Goal: Obtain resource: Download file/media

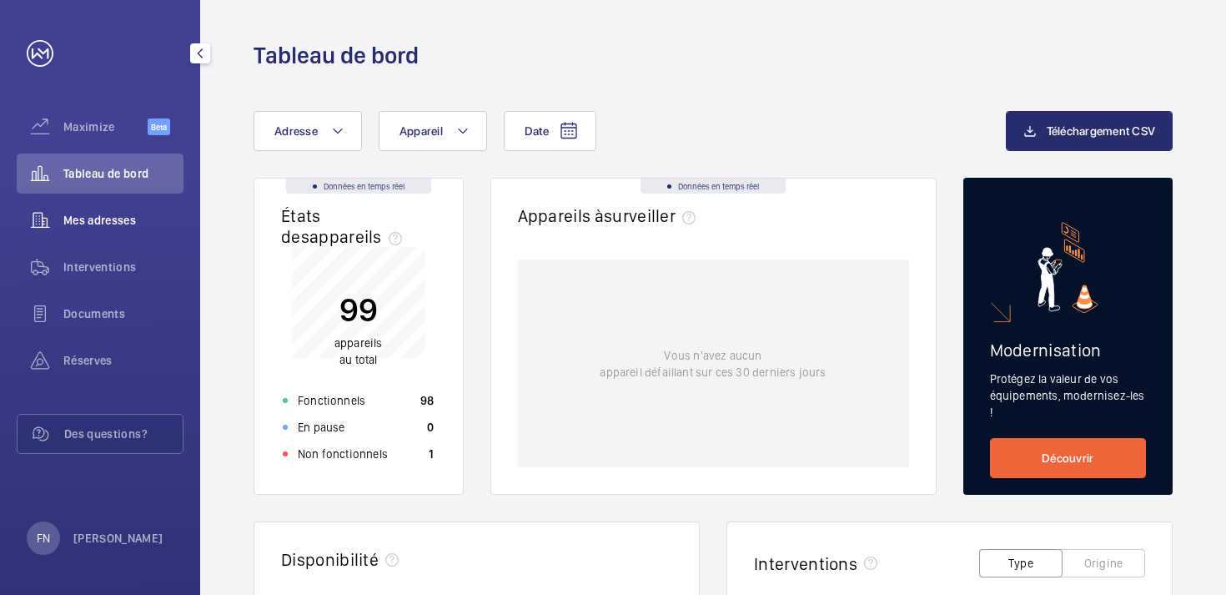
click at [44, 214] on wm-front-icon-button at bounding box center [40, 220] width 47 height 40
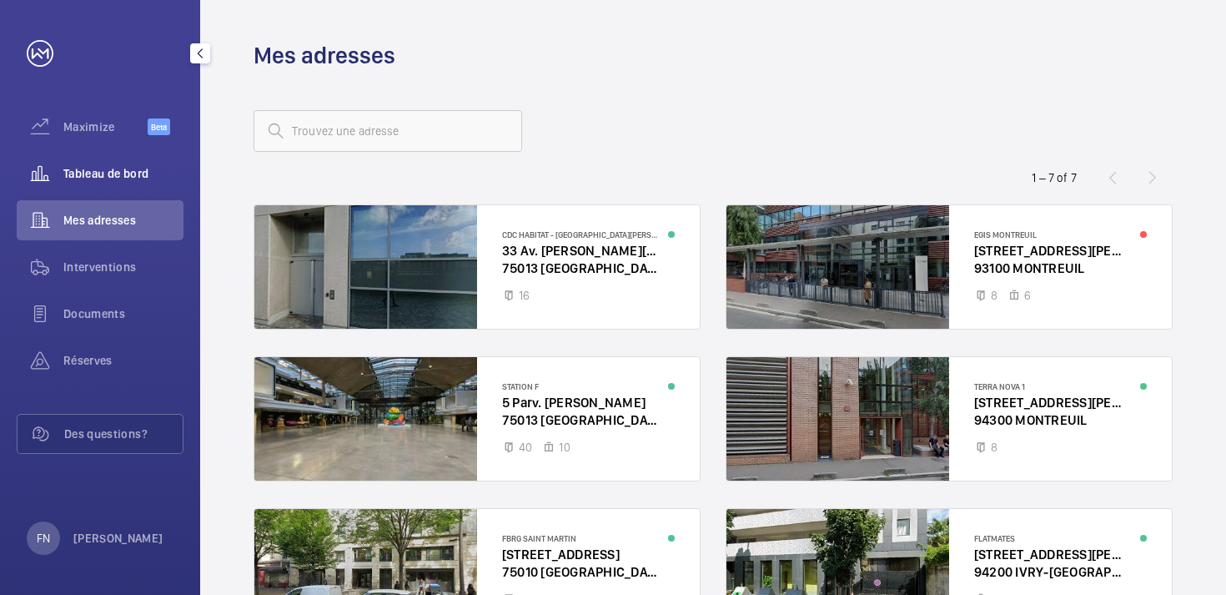
click at [78, 166] on span "Tableau de bord" at bounding box center [123, 173] width 120 height 17
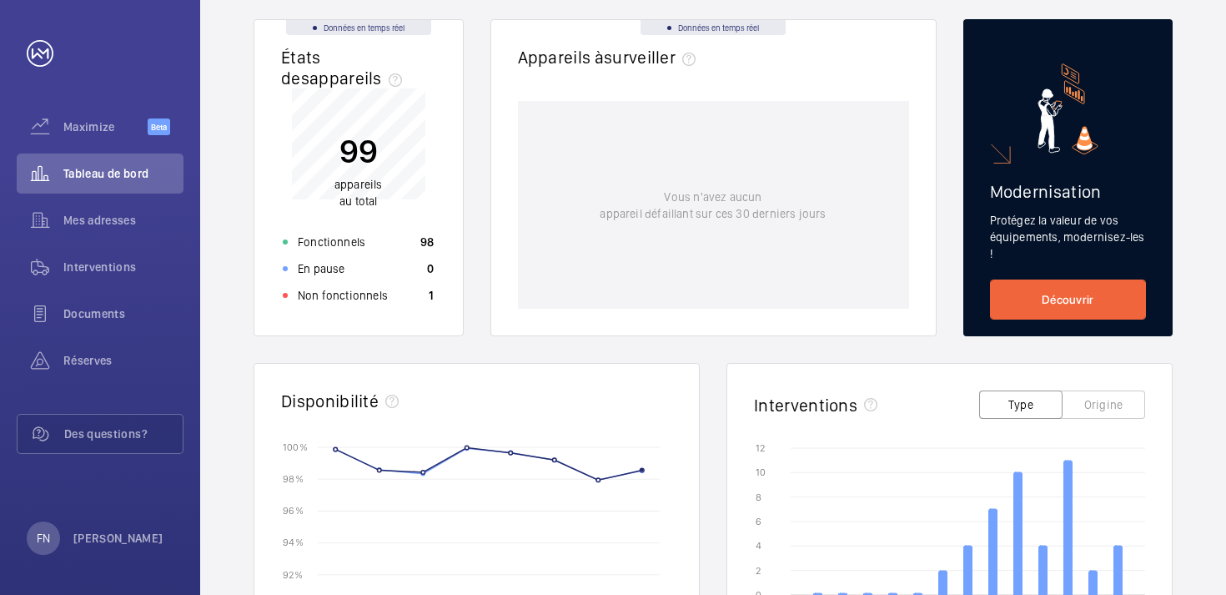
scroll to position [144, 0]
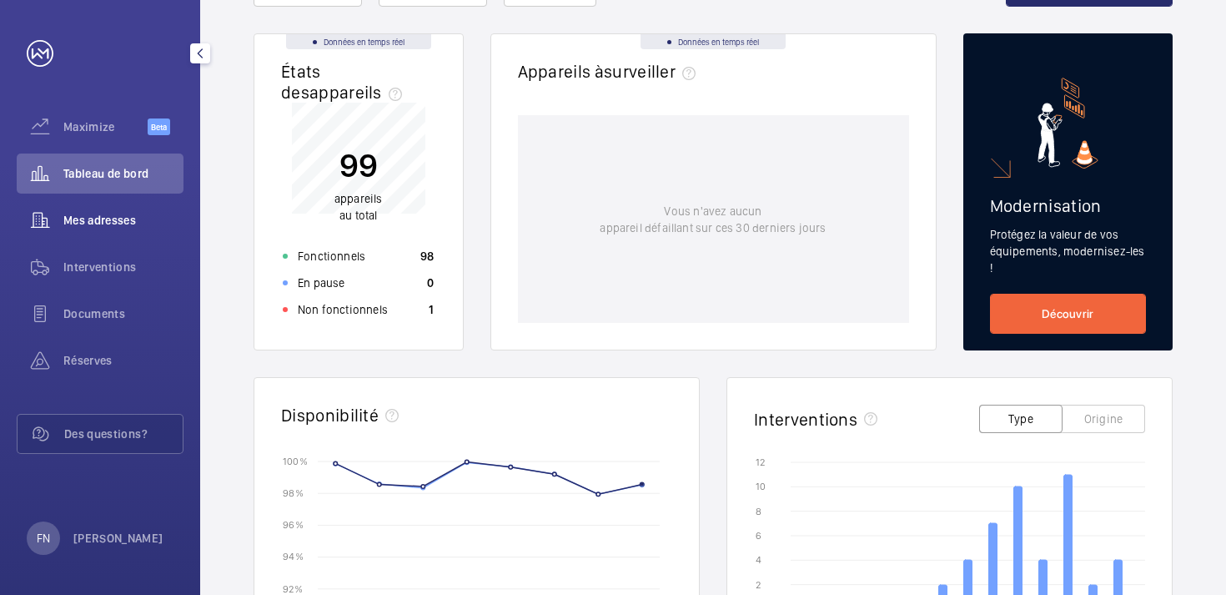
click at [108, 232] on div "Mes adresses" at bounding box center [100, 220] width 167 height 40
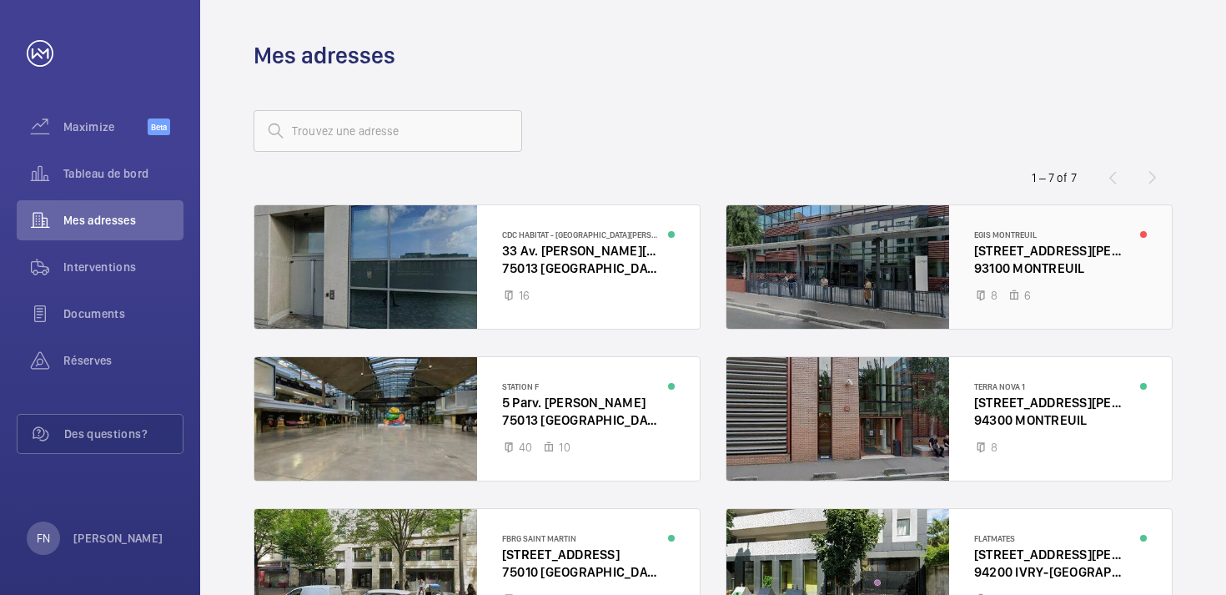
click at [1005, 289] on div at bounding box center [950, 266] width 446 height 123
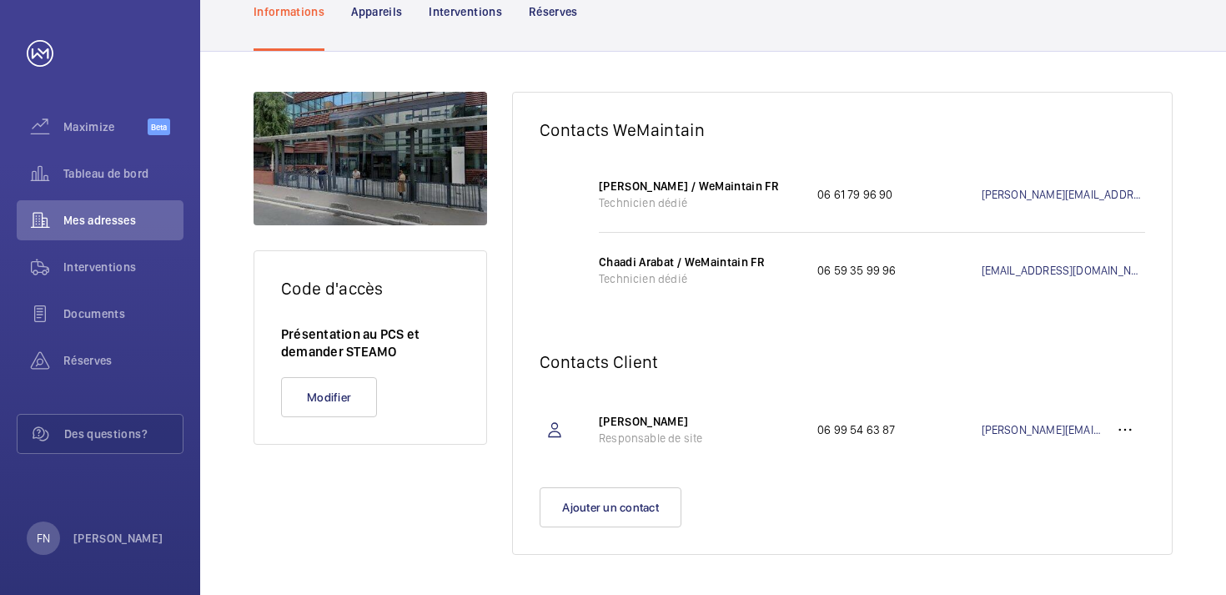
scroll to position [162, 0]
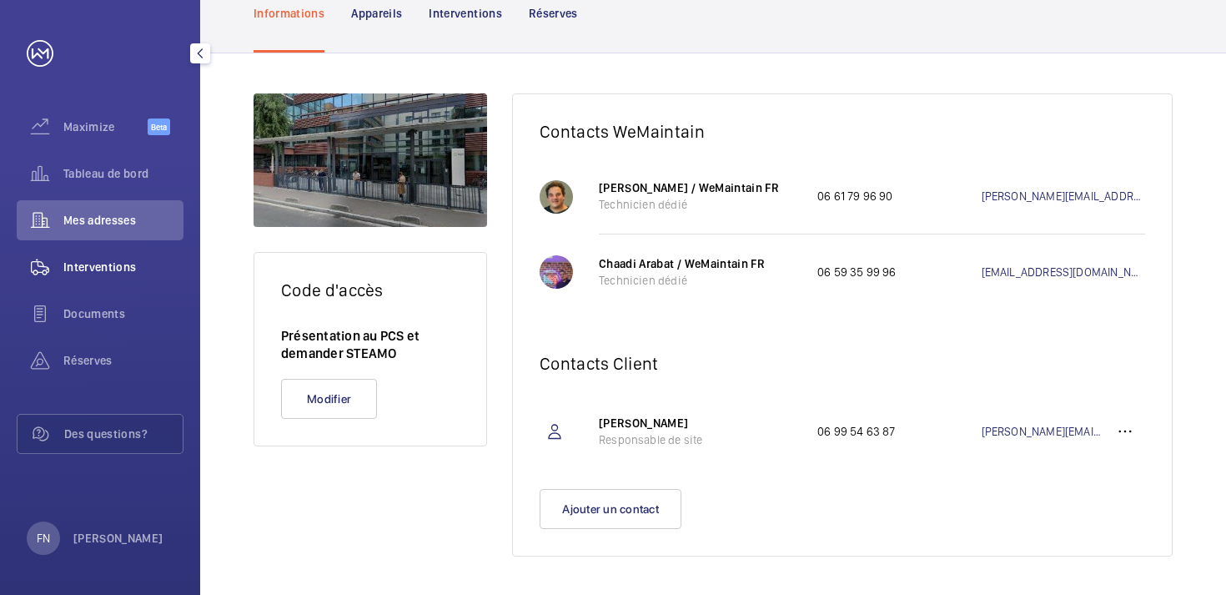
click at [129, 280] on div "Interventions" at bounding box center [100, 267] width 167 height 40
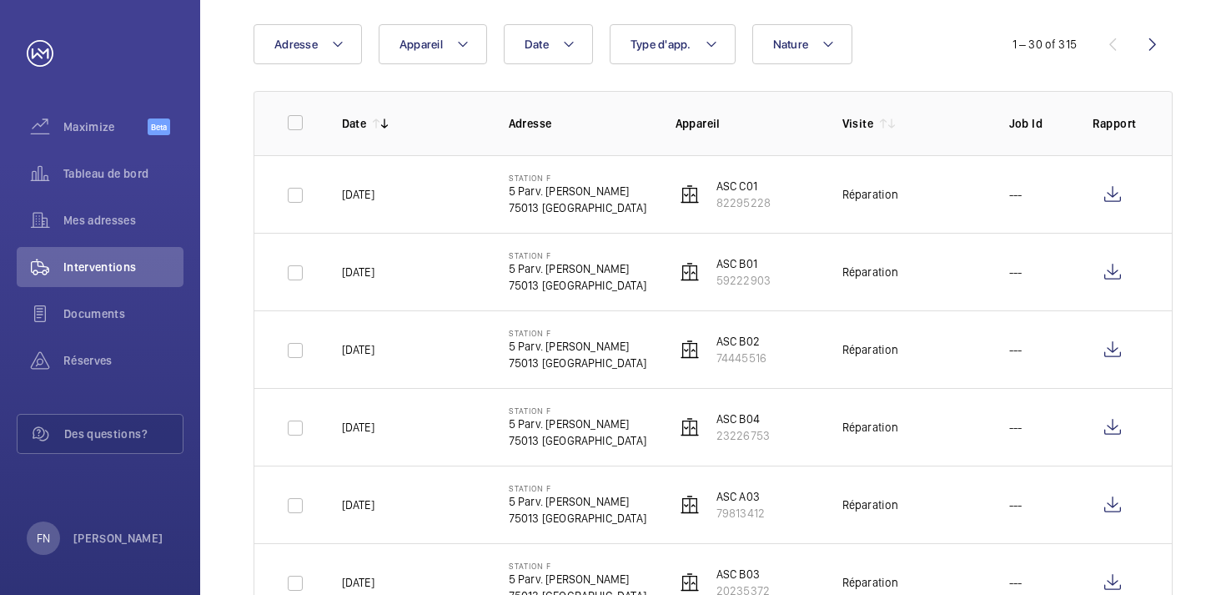
scroll to position [170, 0]
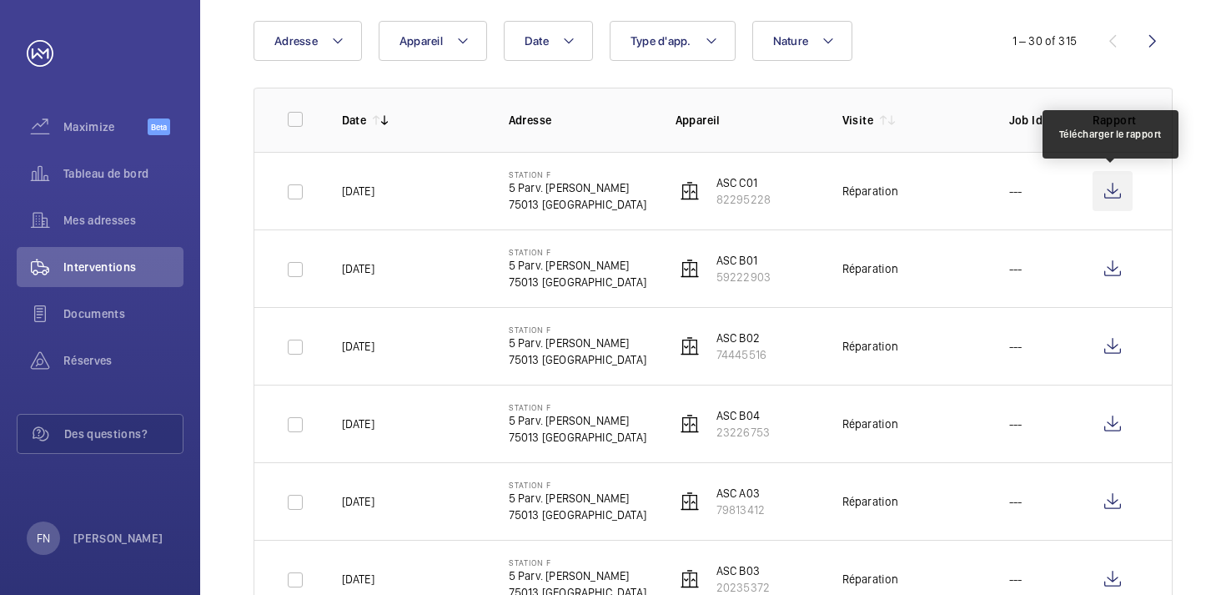
click at [1116, 179] on wm-front-icon-button at bounding box center [1113, 191] width 40 height 40
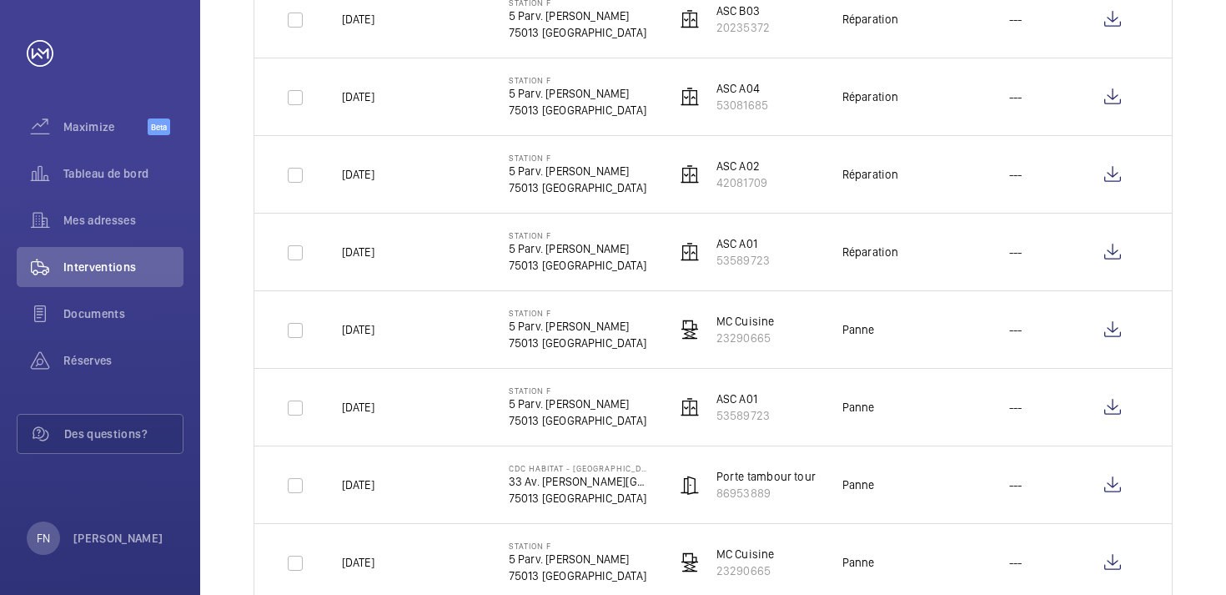
scroll to position [733, 0]
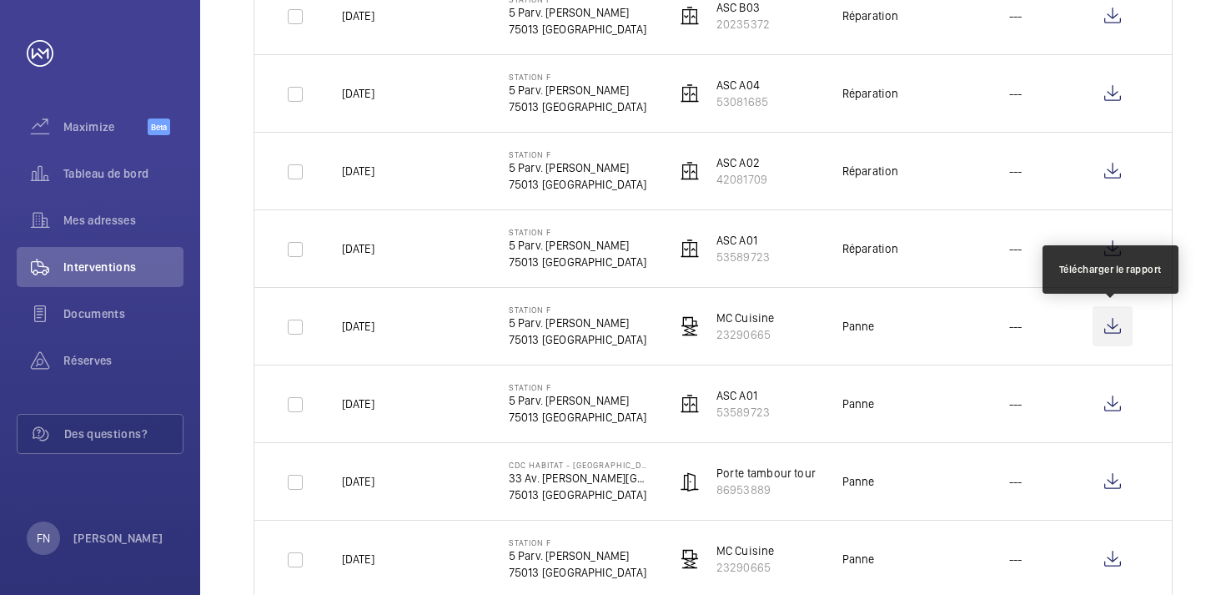
click at [1114, 330] on wm-front-icon-button at bounding box center [1113, 326] width 40 height 40
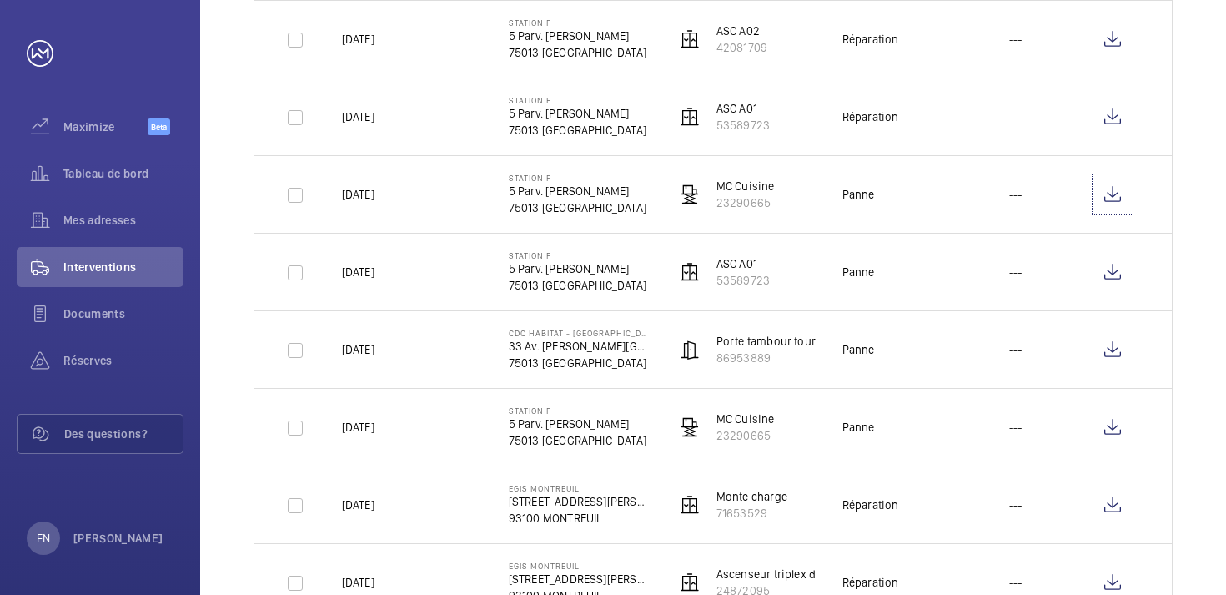
scroll to position [0, 0]
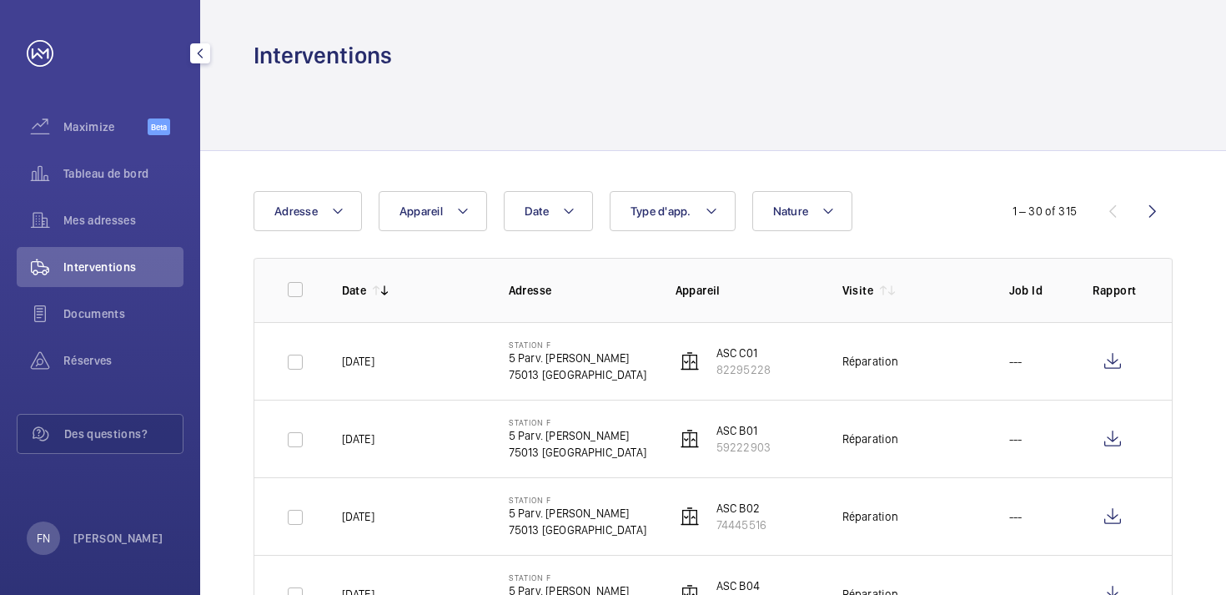
click at [153, 271] on span "Interventions" at bounding box center [123, 267] width 120 height 17
click at [117, 237] on div "Mes adresses" at bounding box center [100, 220] width 167 height 40
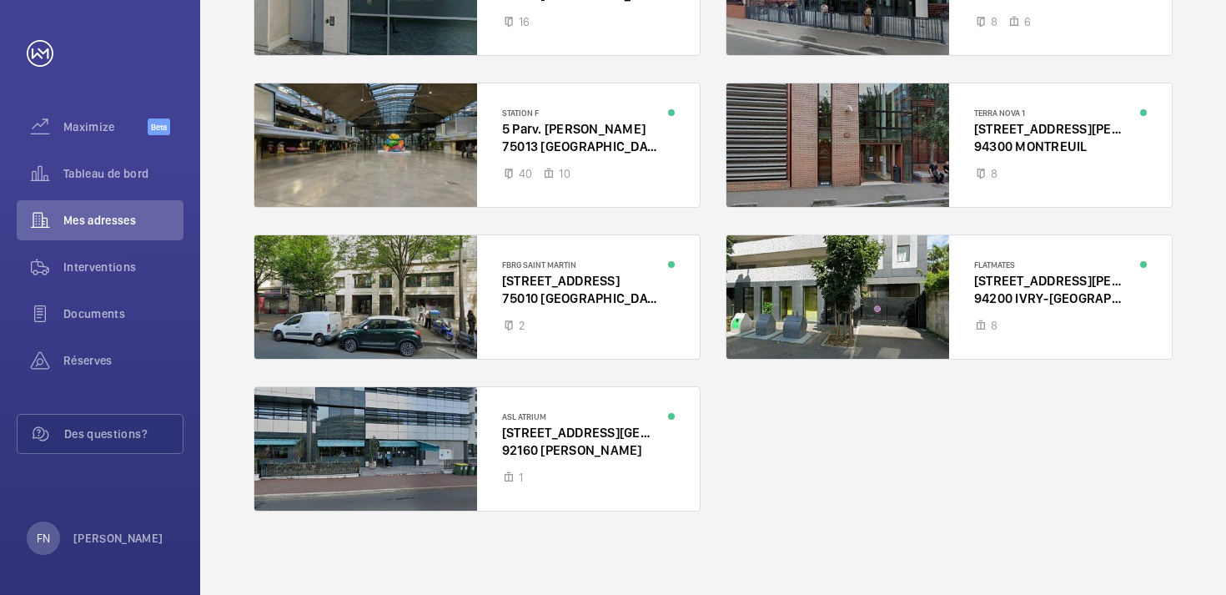
scroll to position [243, 0]
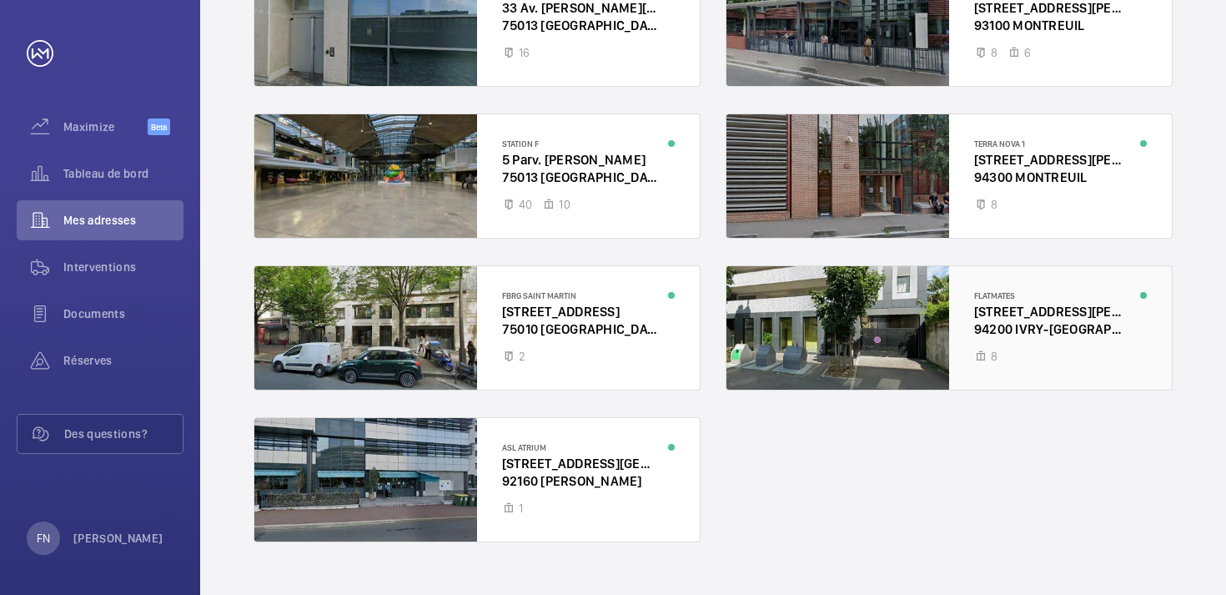
click at [998, 324] on div at bounding box center [950, 327] width 446 height 123
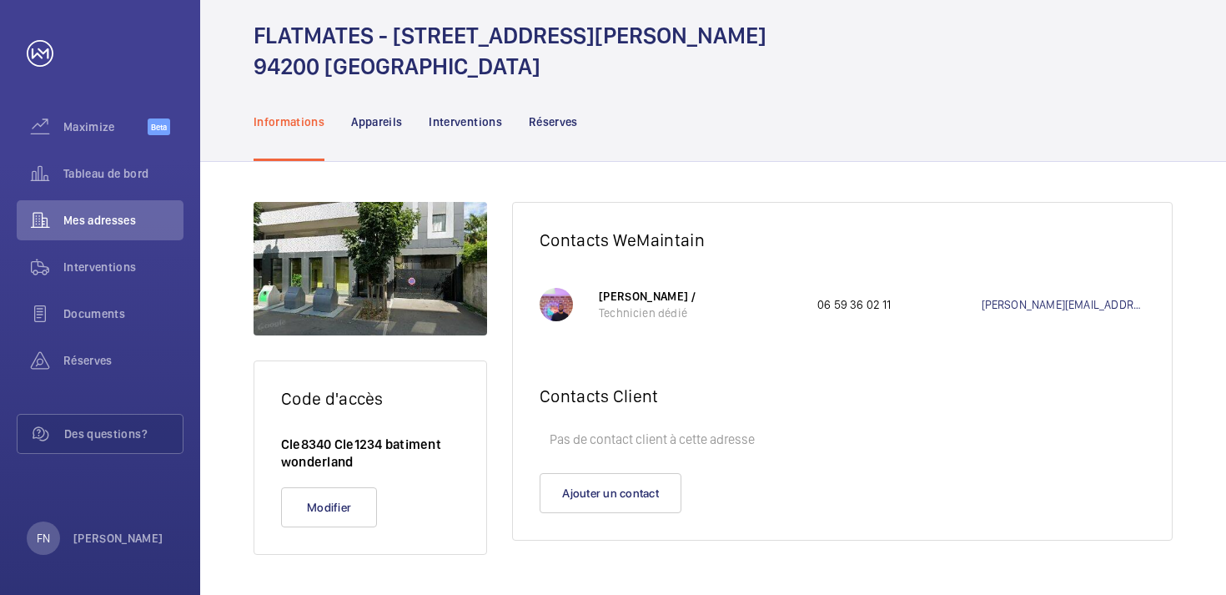
scroll to position [53, 0]
click at [139, 184] on div "Tableau de bord" at bounding box center [100, 174] width 167 height 40
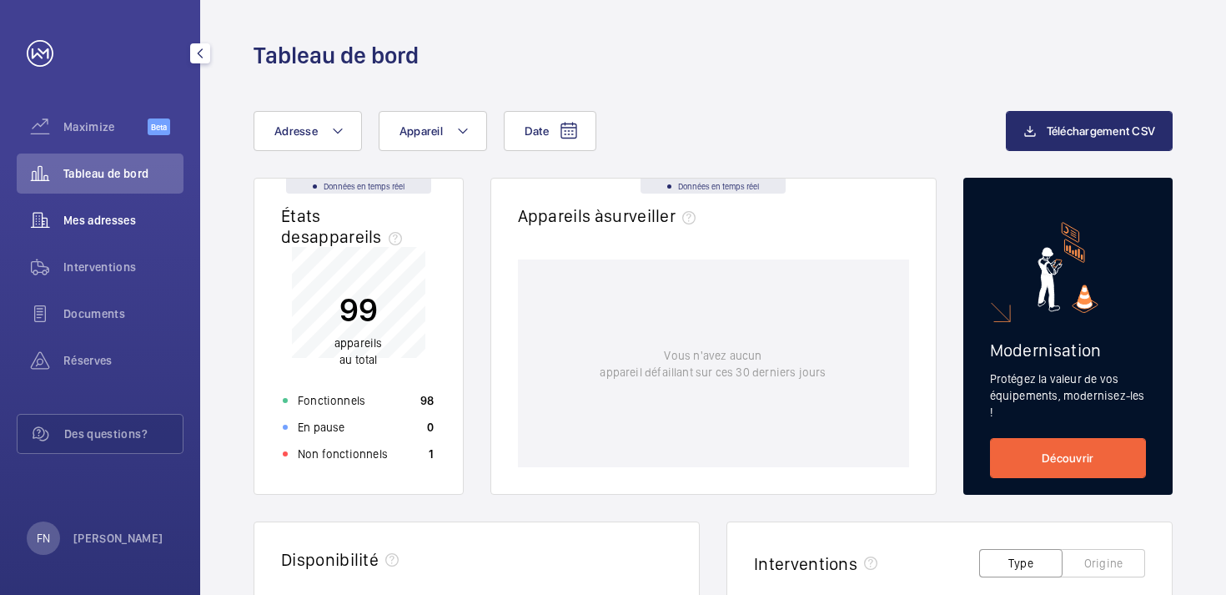
click at [118, 218] on span "Mes adresses" at bounding box center [123, 220] width 120 height 17
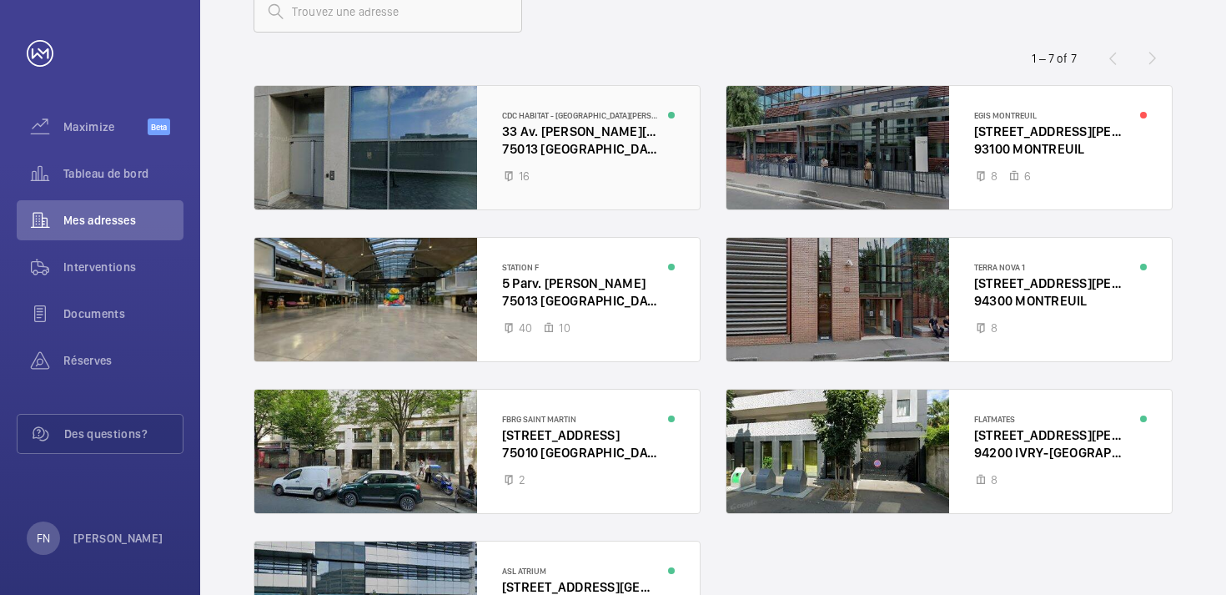
scroll to position [118, 0]
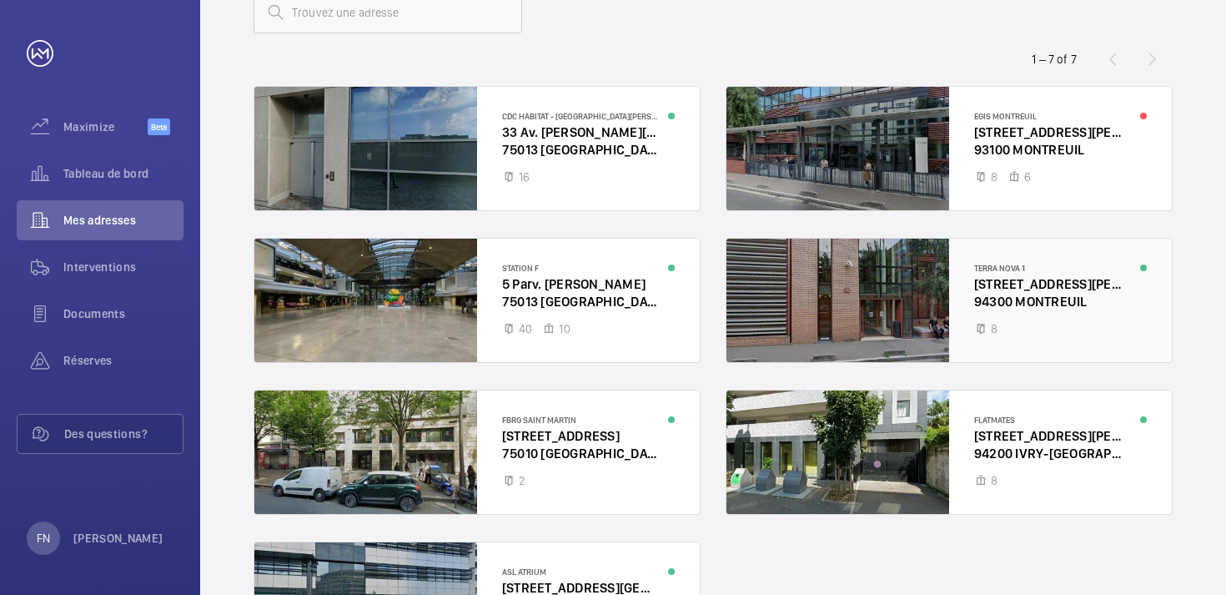
click at [948, 309] on div at bounding box center [950, 300] width 446 height 123
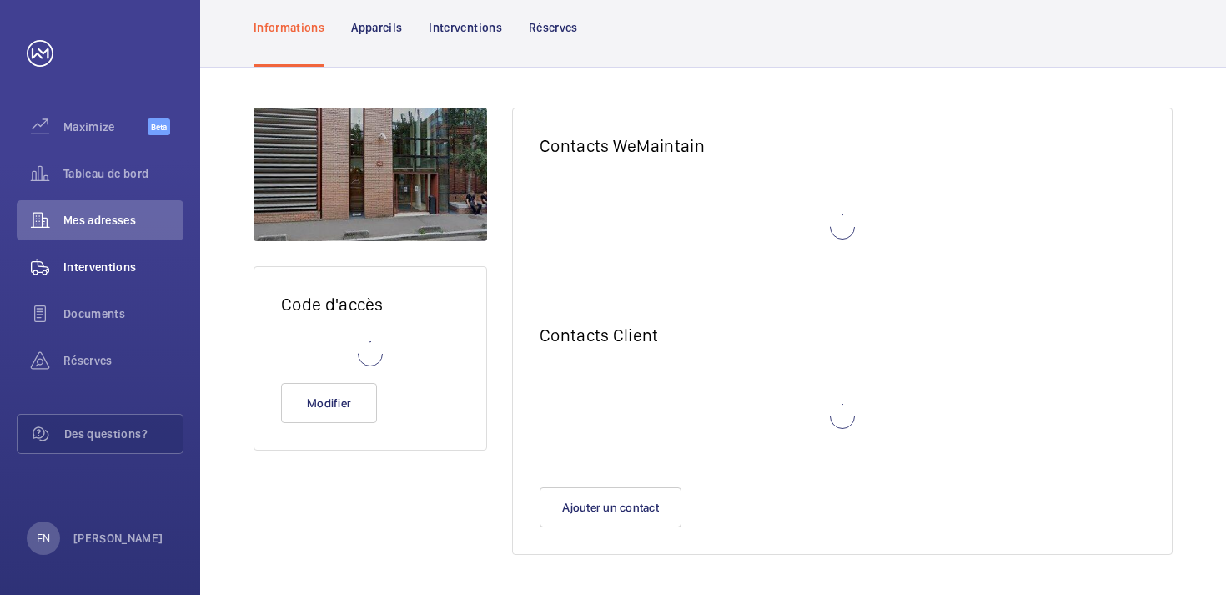
scroll to position [53, 0]
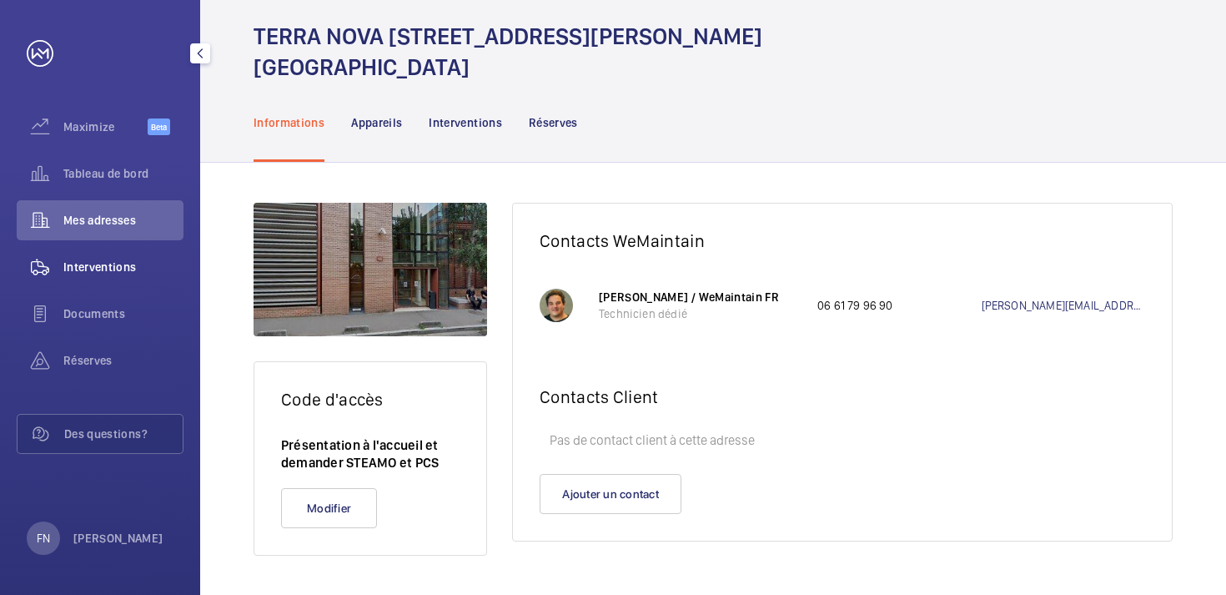
click at [139, 270] on span "Interventions" at bounding box center [123, 267] width 120 height 17
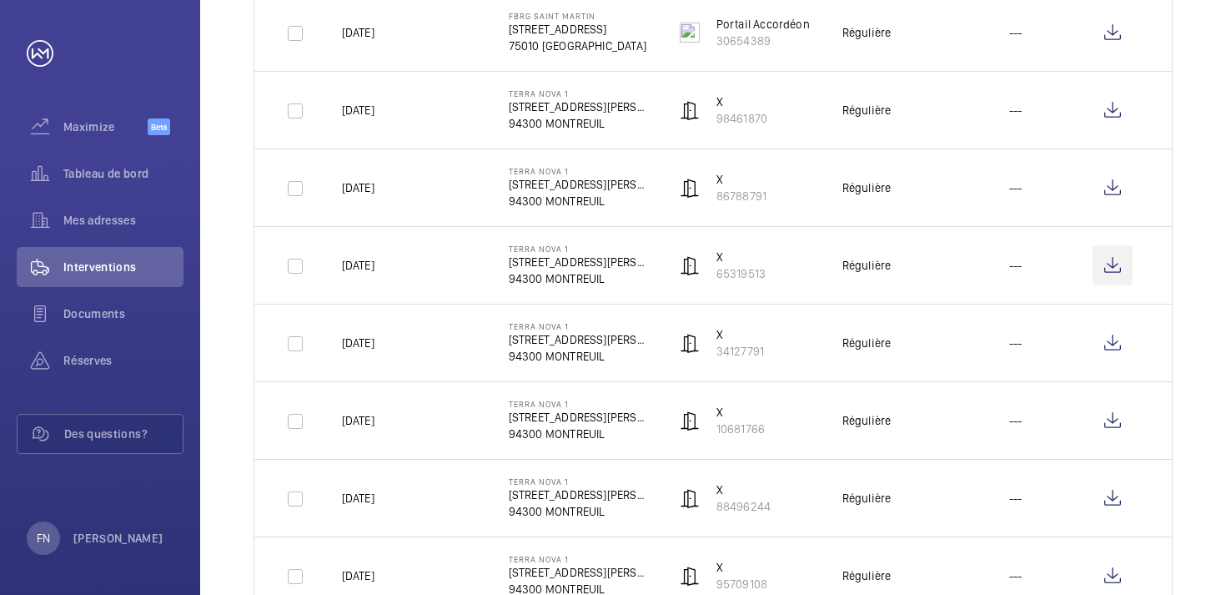
scroll to position [1577, 0]
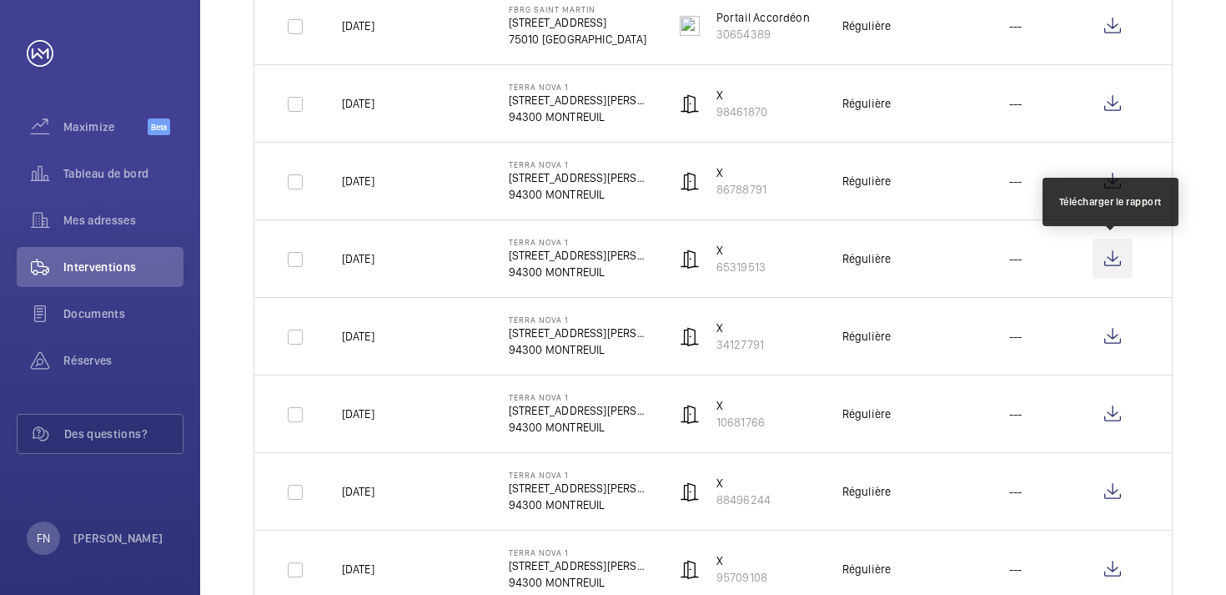
click at [1108, 259] on wm-front-icon-button at bounding box center [1113, 259] width 40 height 40
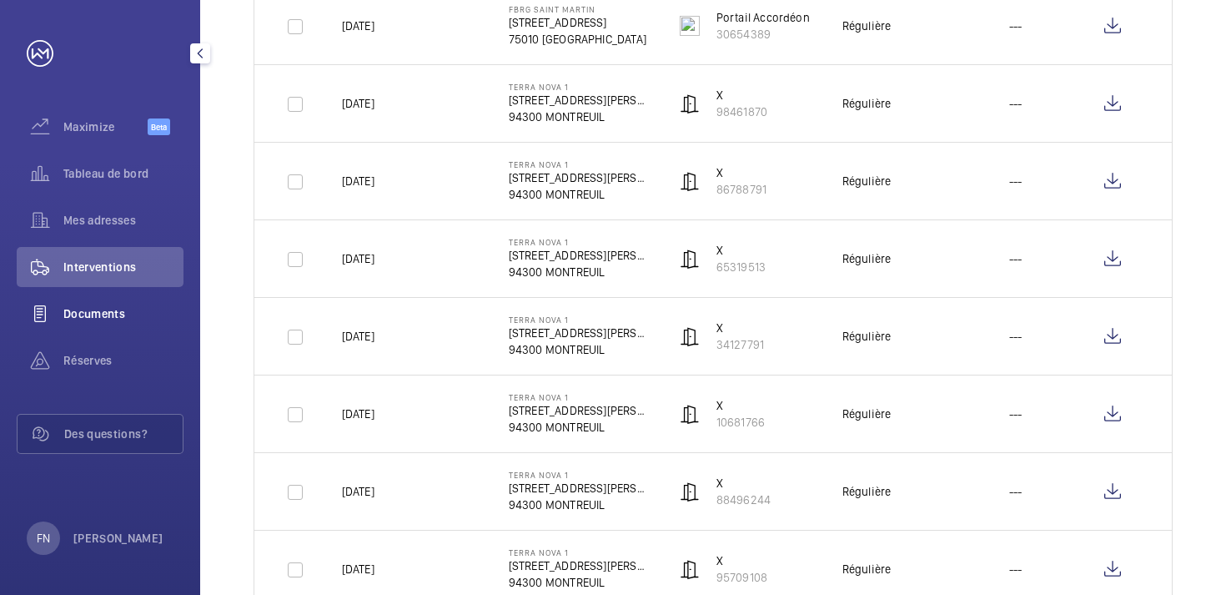
click at [88, 314] on span "Documents" at bounding box center [123, 313] width 120 height 17
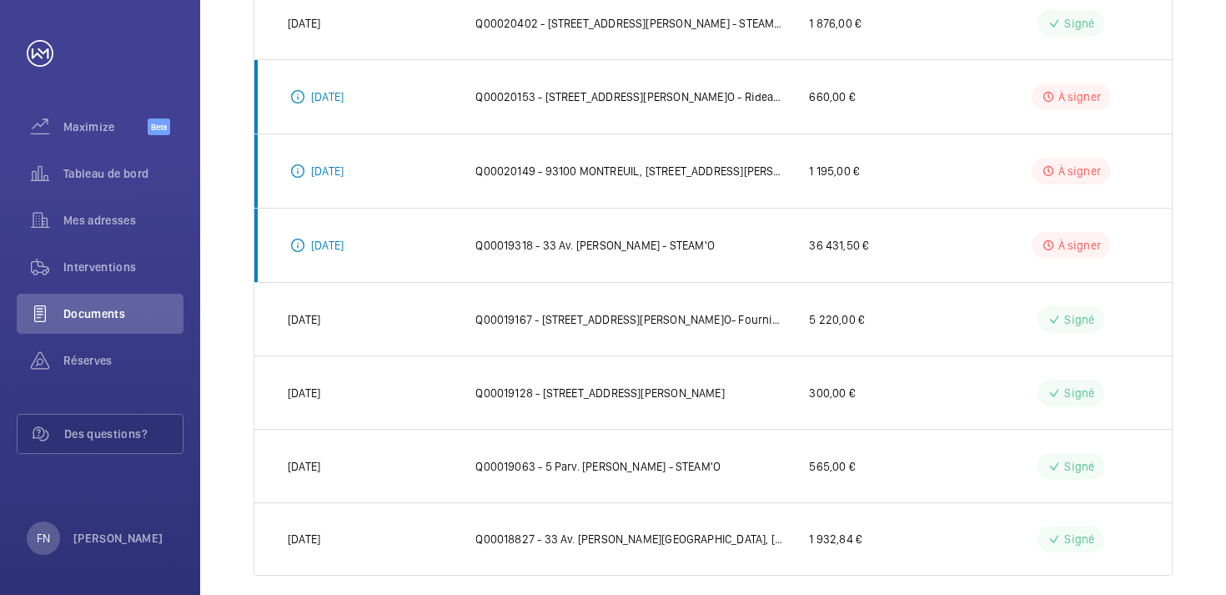
scroll to position [505, 0]
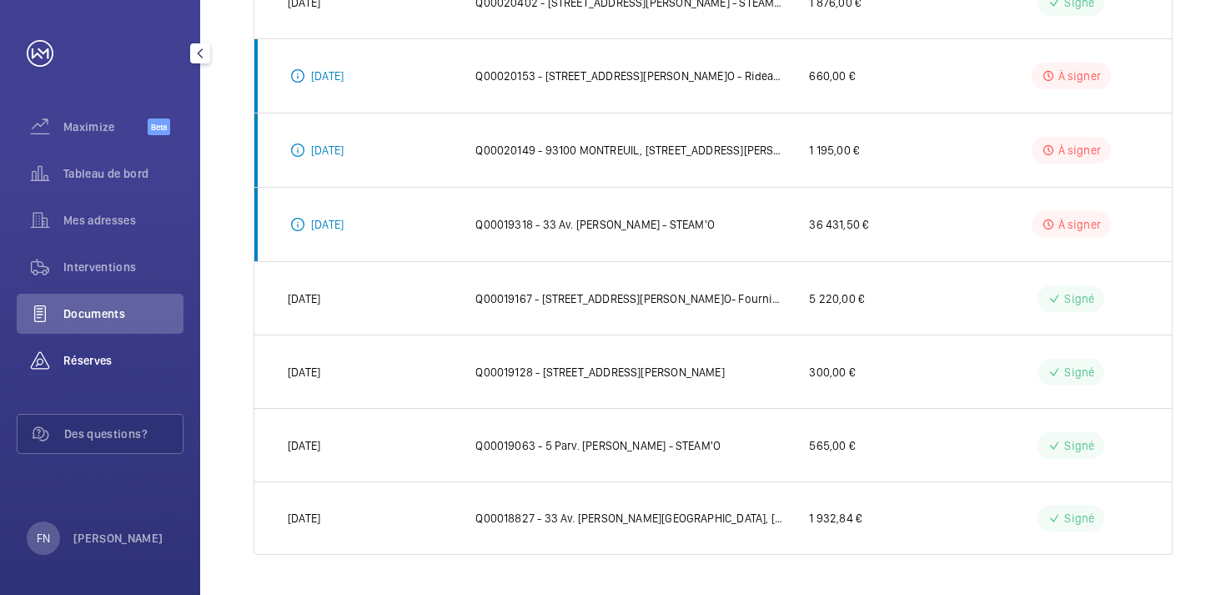
click at [94, 363] on span "Réserves" at bounding box center [123, 360] width 120 height 17
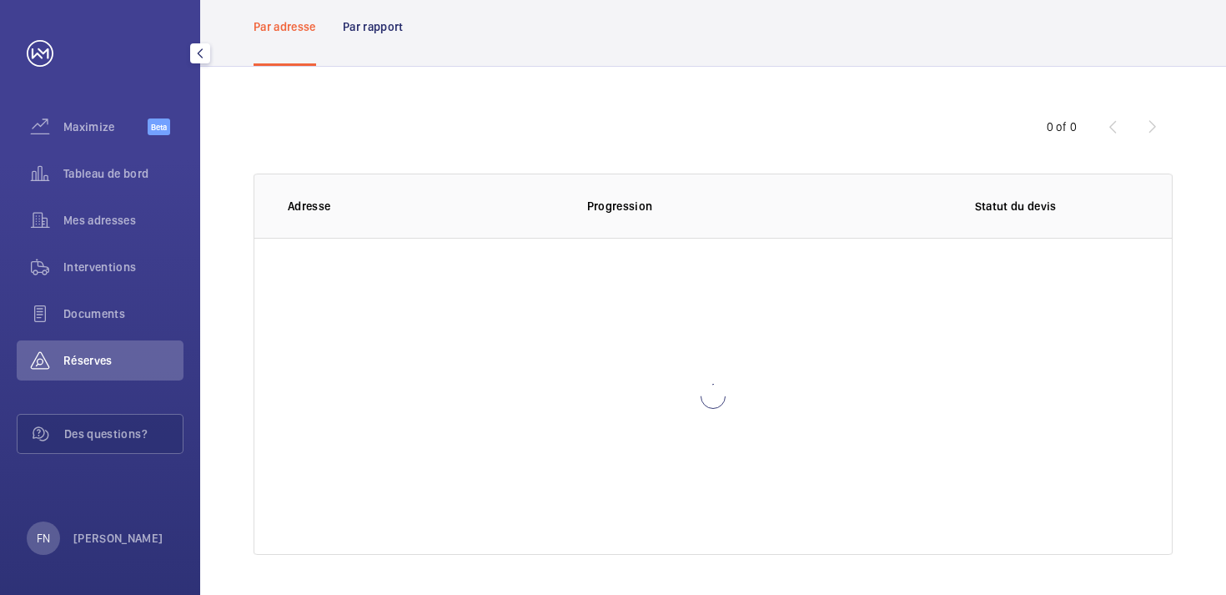
scroll to position [84, 0]
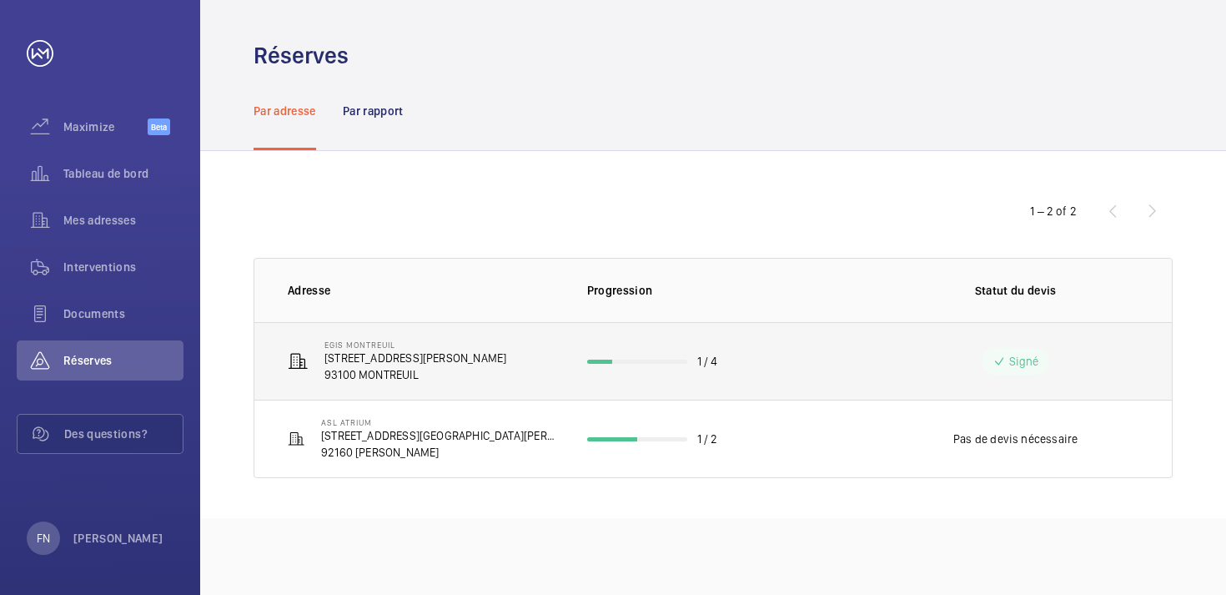
click at [458, 339] on td "EGIS MONTREUIL [STREET_ADDRESS][PERSON_NAME]" at bounding box center [407, 361] width 306 height 78
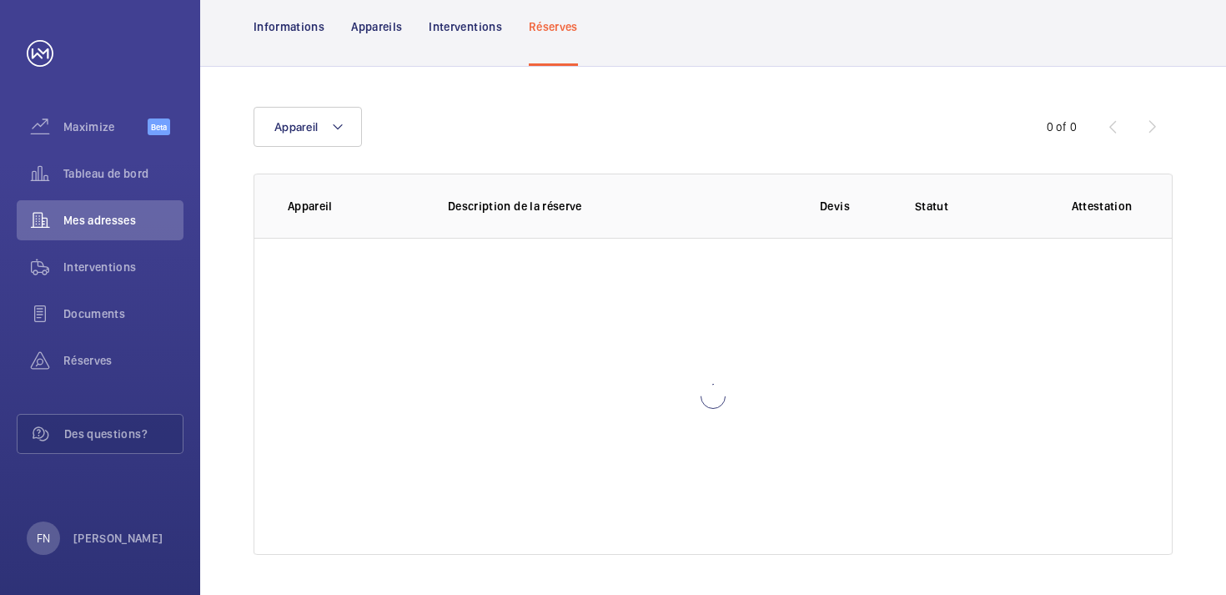
scroll to position [129, 0]
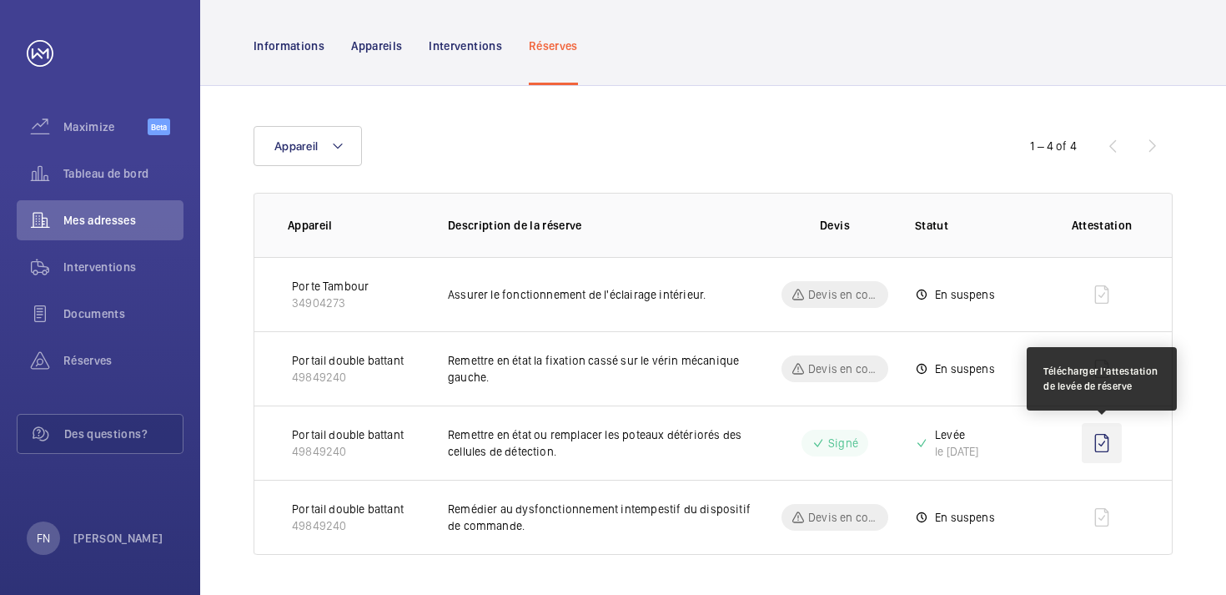
click at [1104, 440] on wm-front-icon-button at bounding box center [1102, 443] width 40 height 40
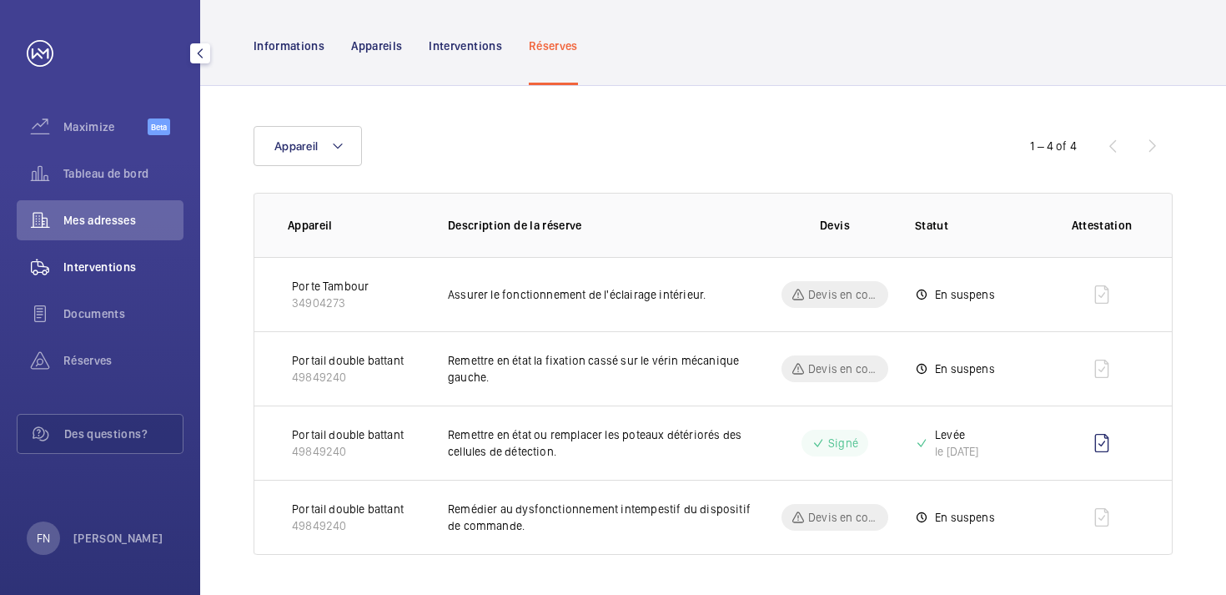
click at [127, 270] on span "Interventions" at bounding box center [123, 267] width 120 height 17
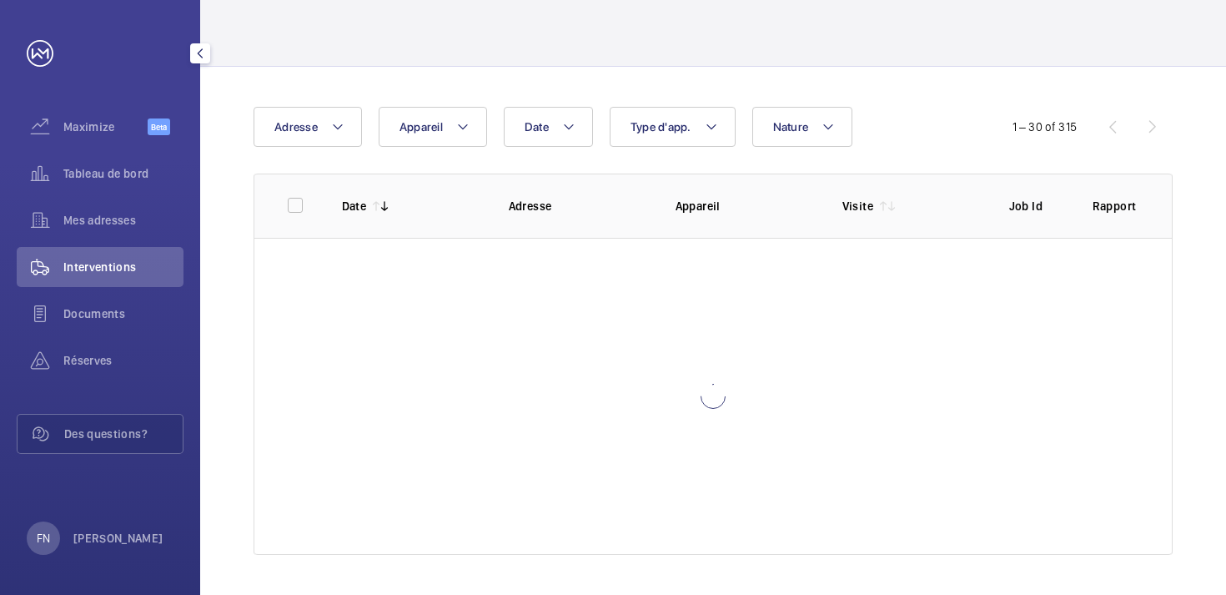
scroll to position [84, 0]
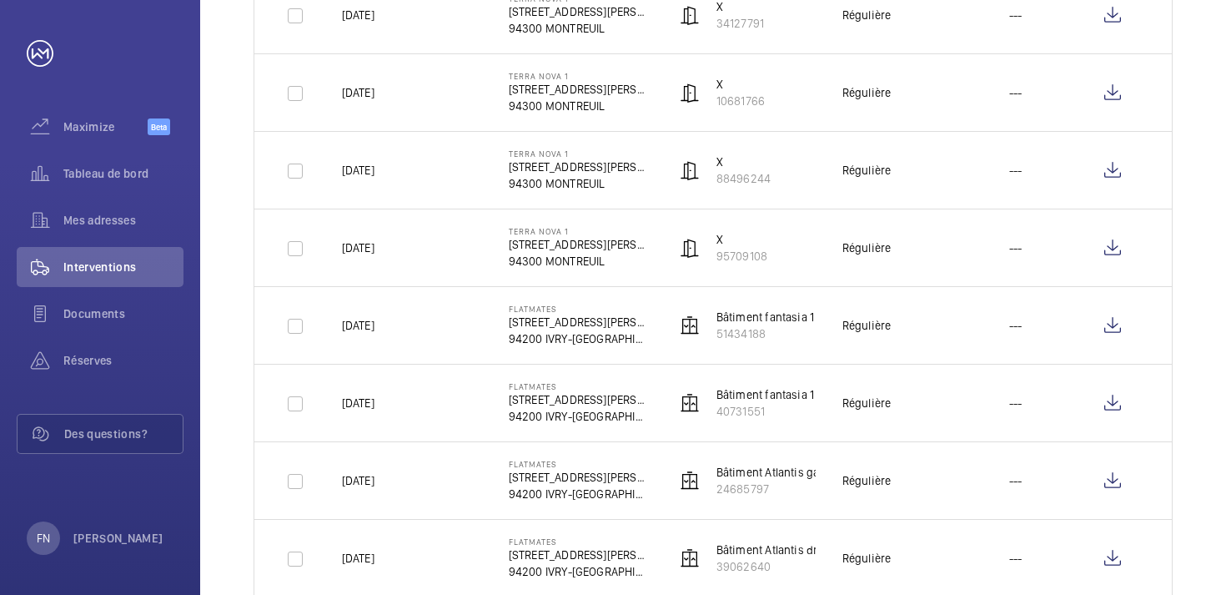
scroll to position [2096, 0]
